Goal: Transaction & Acquisition: Purchase product/service

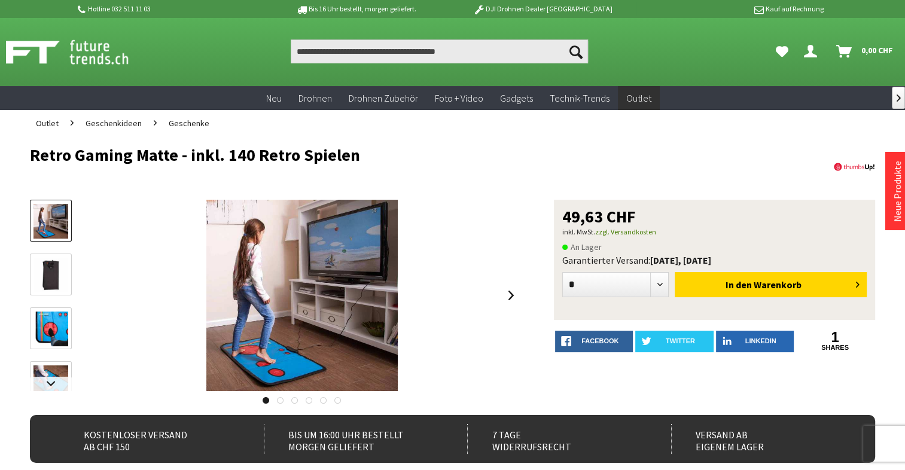
click at [53, 276] on img at bounding box center [50, 275] width 35 height 35
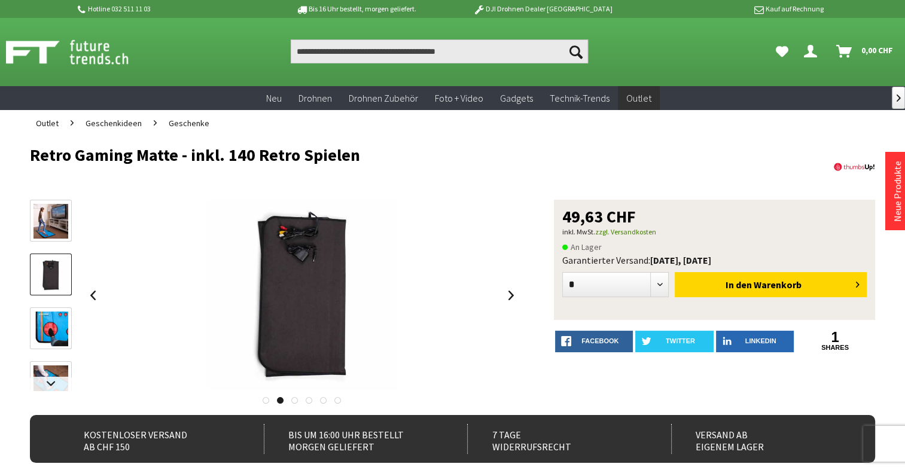
click at [53, 325] on img at bounding box center [50, 329] width 35 height 35
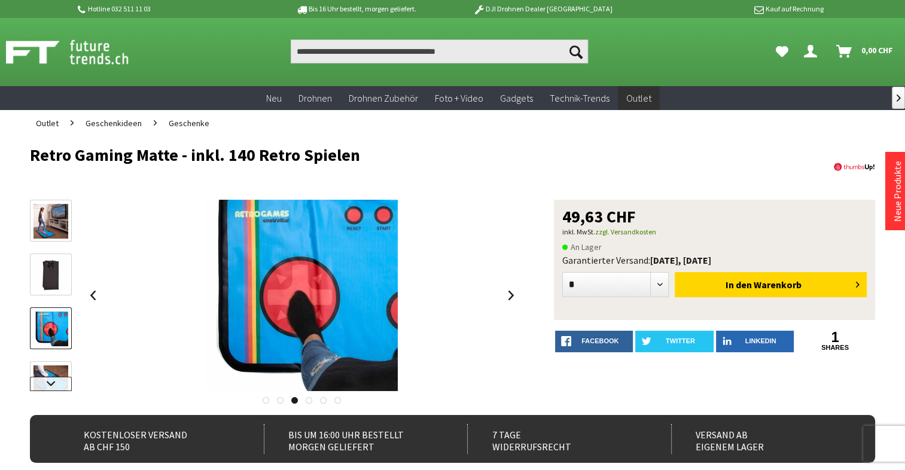
click at [48, 384] on link at bounding box center [51, 384] width 42 height 14
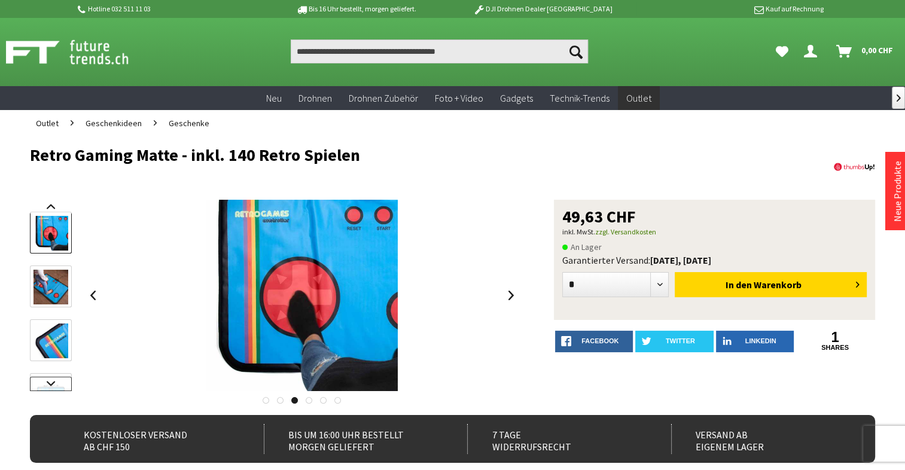
click at [48, 386] on link at bounding box center [51, 384] width 42 height 14
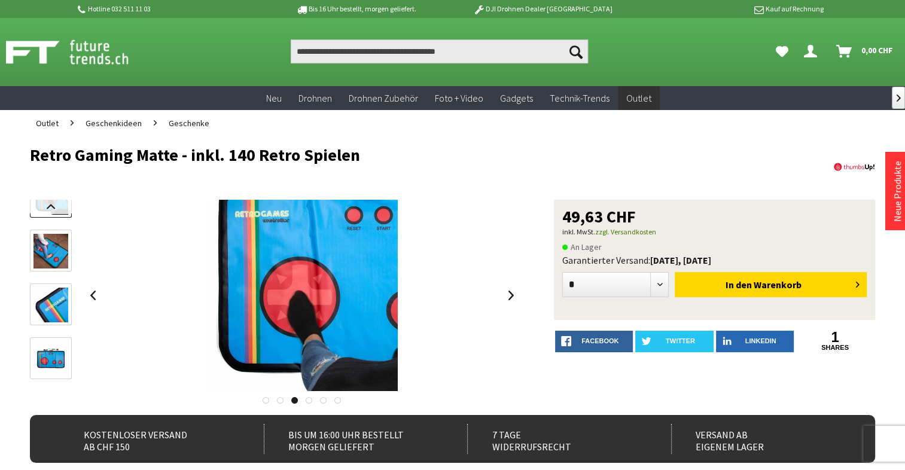
click at [48, 386] on div at bounding box center [51, 229] width 42 height 323
click at [50, 209] on link at bounding box center [51, 207] width 42 height 14
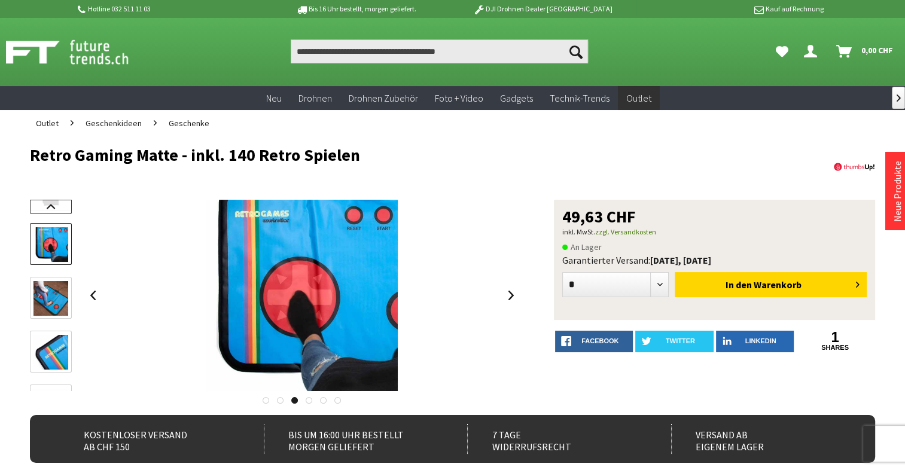
click at [50, 209] on link at bounding box center [51, 207] width 42 height 14
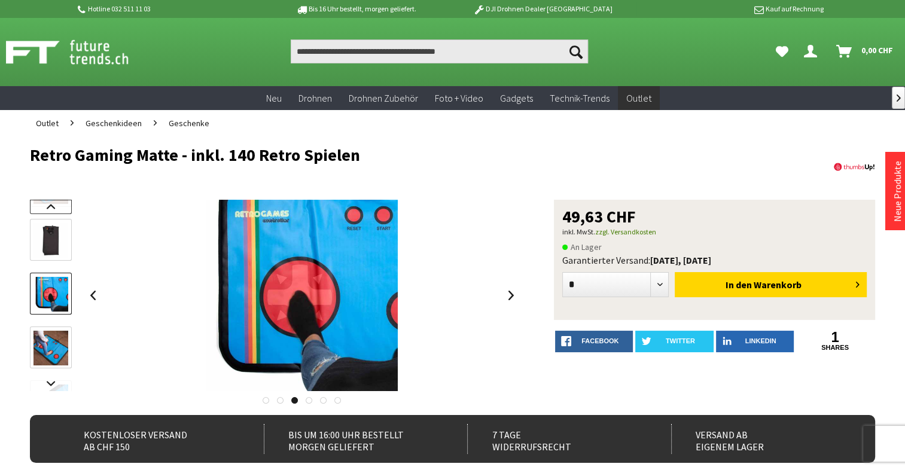
click at [50, 209] on link at bounding box center [51, 207] width 42 height 14
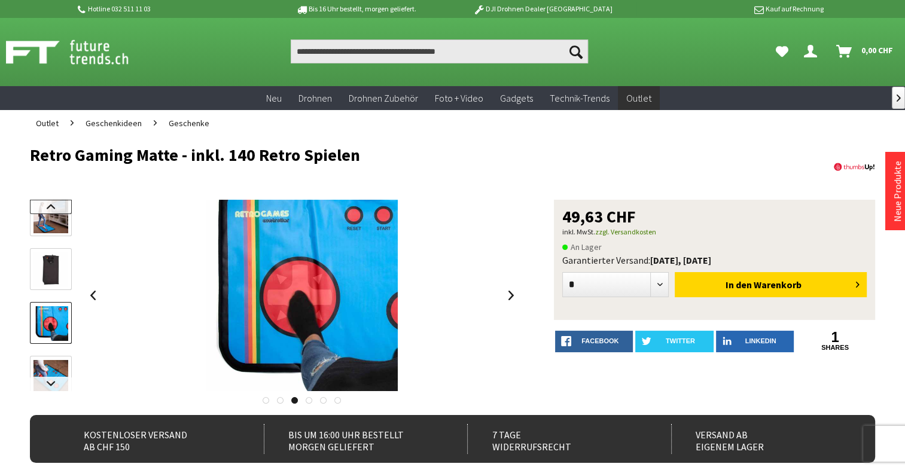
click at [50, 209] on link at bounding box center [51, 207] width 42 height 14
click at [50, 209] on img at bounding box center [50, 221] width 35 height 35
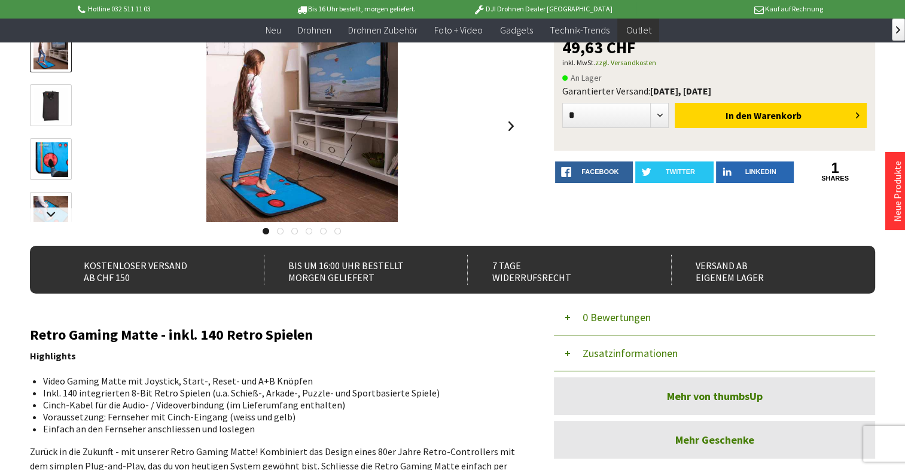
scroll to position [164, 0]
